Goal: Information Seeking & Learning: Check status

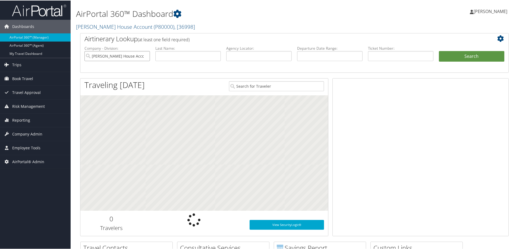
click at [146, 57] on input "Patty Herwick House Account" at bounding box center [118, 56] width 66 height 10
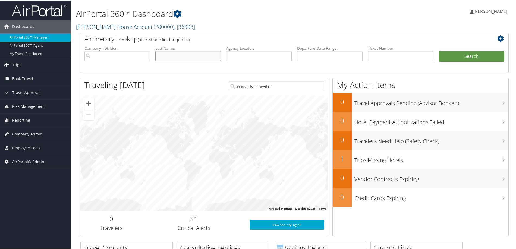
click at [169, 59] on input "text" at bounding box center [188, 56] width 66 height 10
type input "white"
click at [477, 53] on button "Search" at bounding box center [472, 56] width 66 height 11
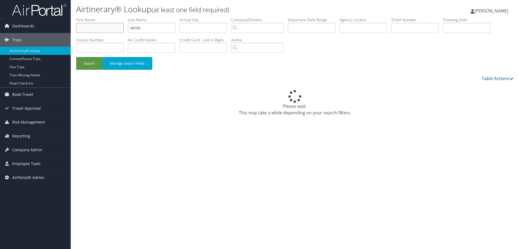
click at [96, 25] on input "text" at bounding box center [100, 28] width 48 height 10
type input "milton"
click at [91, 60] on button "Search" at bounding box center [89, 63] width 26 height 13
click at [94, 26] on input "text" at bounding box center [100, 28] width 48 height 10
type input "milton"
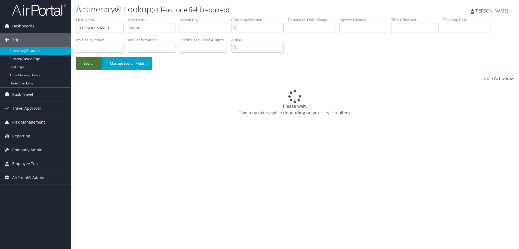
click at [92, 60] on button "Search" at bounding box center [89, 63] width 26 height 13
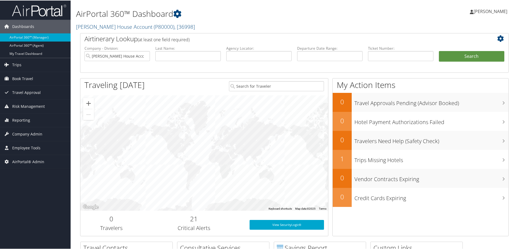
click at [499, 40] on icon at bounding box center [502, 38] width 9 height 7
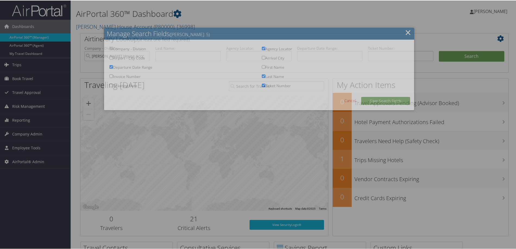
checkbox input "true"
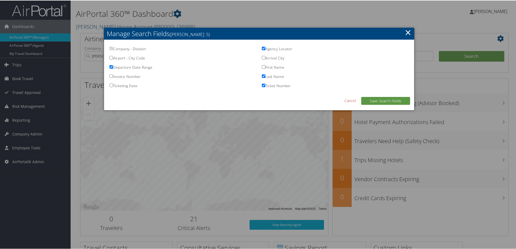
click at [262, 66] on input "First Name" at bounding box center [264, 67] width 4 height 4
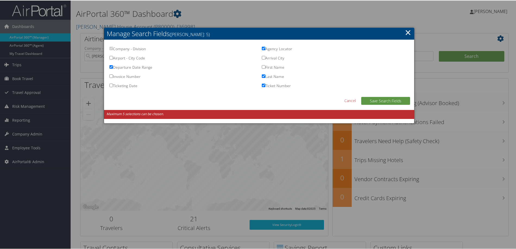
click at [264, 65] on input "First Name" at bounding box center [264, 67] width 4 height 4
click at [111, 65] on input "Departure Date Range" at bounding box center [112, 67] width 4 height 4
checkbox input "false"
click at [263, 68] on label "First Name" at bounding box center [273, 68] width 23 height 8
click at [263, 68] on input "First Name" at bounding box center [264, 67] width 4 height 4
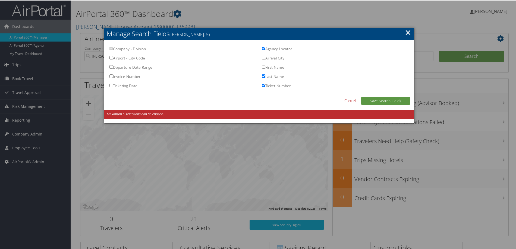
checkbox input "true"
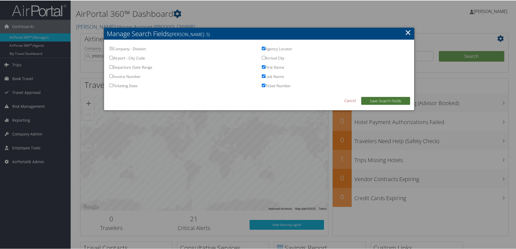
click at [382, 102] on button "Save Search Fields" at bounding box center [385, 100] width 49 height 8
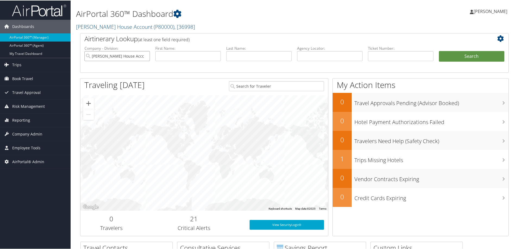
click at [145, 57] on input "Patty Herwick House Account" at bounding box center [118, 56] width 66 height 10
click at [164, 59] on input "text" at bounding box center [188, 56] width 66 height 10
type input "mitlon"
type input "white"
drag, startPoint x: 174, startPoint y: 53, endPoint x: 136, endPoint y: 45, distance: 39.2
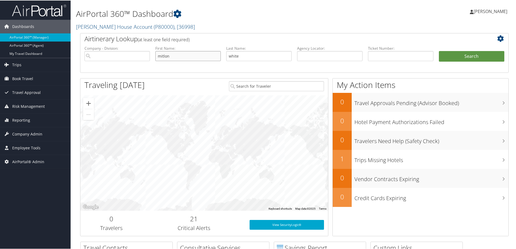
click at [136, 45] on ul "Company - Division: First Name: mitlon Last Name: white Agency Locator: Departu…" at bounding box center [295, 58] width 426 height 27
type input "milton"
click at [439, 51] on button "Search" at bounding box center [472, 56] width 66 height 11
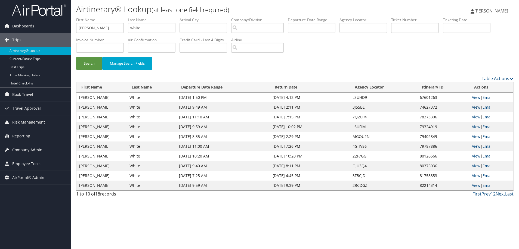
click at [475, 106] on link "View" at bounding box center [476, 107] width 8 height 5
click at [474, 135] on link "View" at bounding box center [476, 136] width 8 height 5
click at [485, 195] on link "Prev" at bounding box center [485, 194] width 9 height 6
click at [485, 193] on link "Prev" at bounding box center [485, 194] width 9 height 6
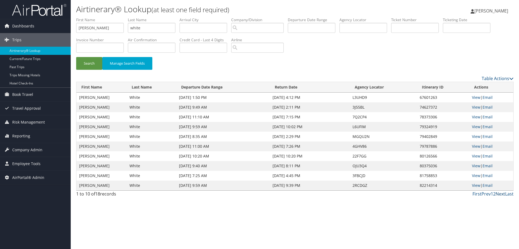
click at [497, 192] on link "Next" at bounding box center [500, 194] width 10 height 6
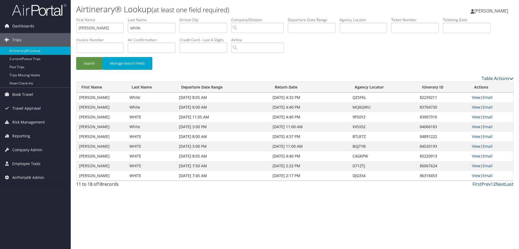
click at [476, 99] on link "View" at bounding box center [476, 97] width 8 height 5
click at [473, 106] on link "View" at bounding box center [476, 107] width 8 height 5
click at [475, 183] on link "First" at bounding box center [476, 184] width 9 height 6
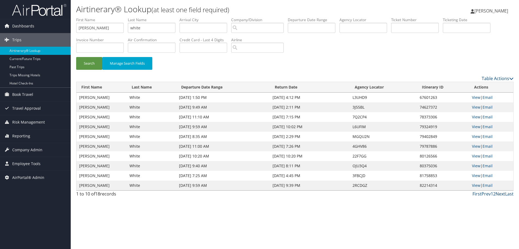
click at [499, 195] on link "Next" at bounding box center [500, 194] width 10 height 6
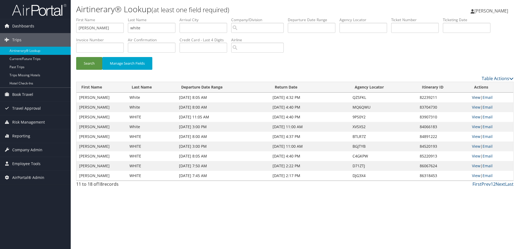
click at [475, 98] on link "View" at bounding box center [476, 97] width 8 height 5
click at [472, 127] on link "View" at bounding box center [476, 126] width 8 height 5
click at [476, 117] on link "View" at bounding box center [476, 116] width 8 height 5
click at [473, 125] on link "View" at bounding box center [476, 126] width 8 height 5
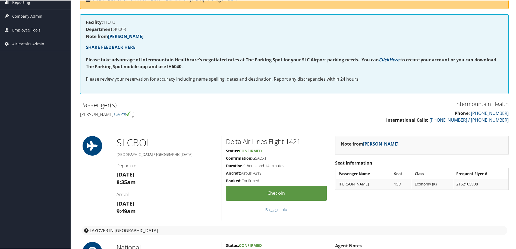
scroll to position [163, 0]
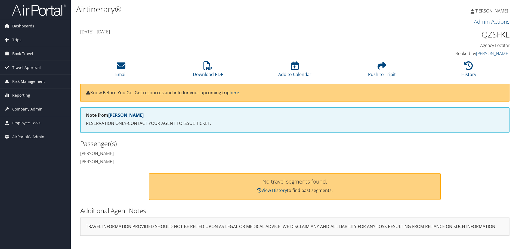
click at [268, 139] on h2 "Passenger(s)" at bounding box center [185, 143] width 210 height 9
click at [267, 188] on link "View History" at bounding box center [272, 191] width 30 height 6
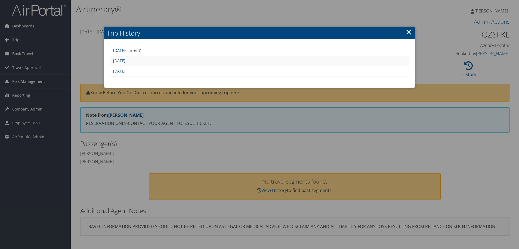
click at [125, 61] on link "[DATE]" at bounding box center [119, 60] width 12 height 5
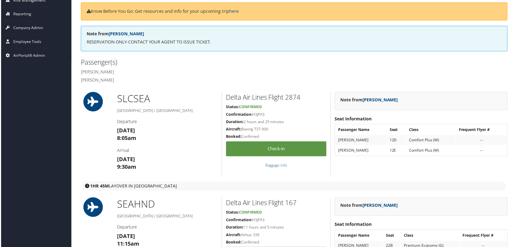
scroll to position [82, 0]
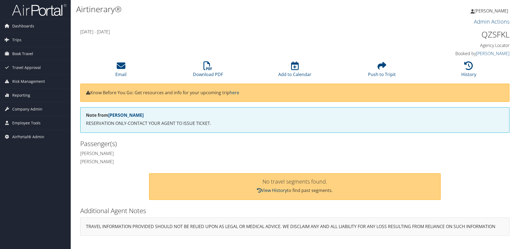
click at [280, 190] on link "View History" at bounding box center [272, 191] width 30 height 6
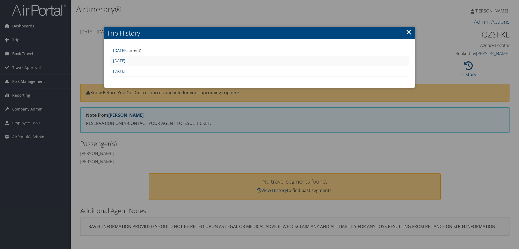
click at [125, 62] on link "[DATE]" at bounding box center [119, 60] width 12 height 5
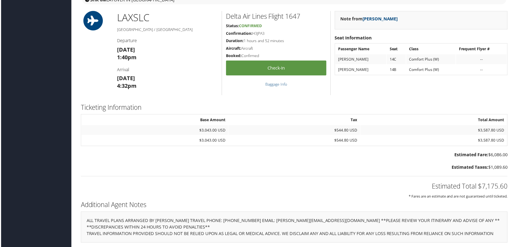
scroll to position [552, 0]
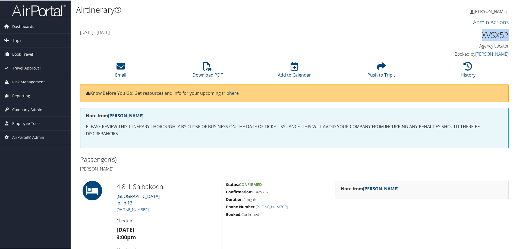
drag, startPoint x: 478, startPoint y: 34, endPoint x: 505, endPoint y: 39, distance: 28.0
click at [505, 39] on h1 "XVSX52" at bounding box center [458, 34] width 101 height 11
copy h1 "XVSX52"
